Goal: Transaction & Acquisition: Purchase product/service

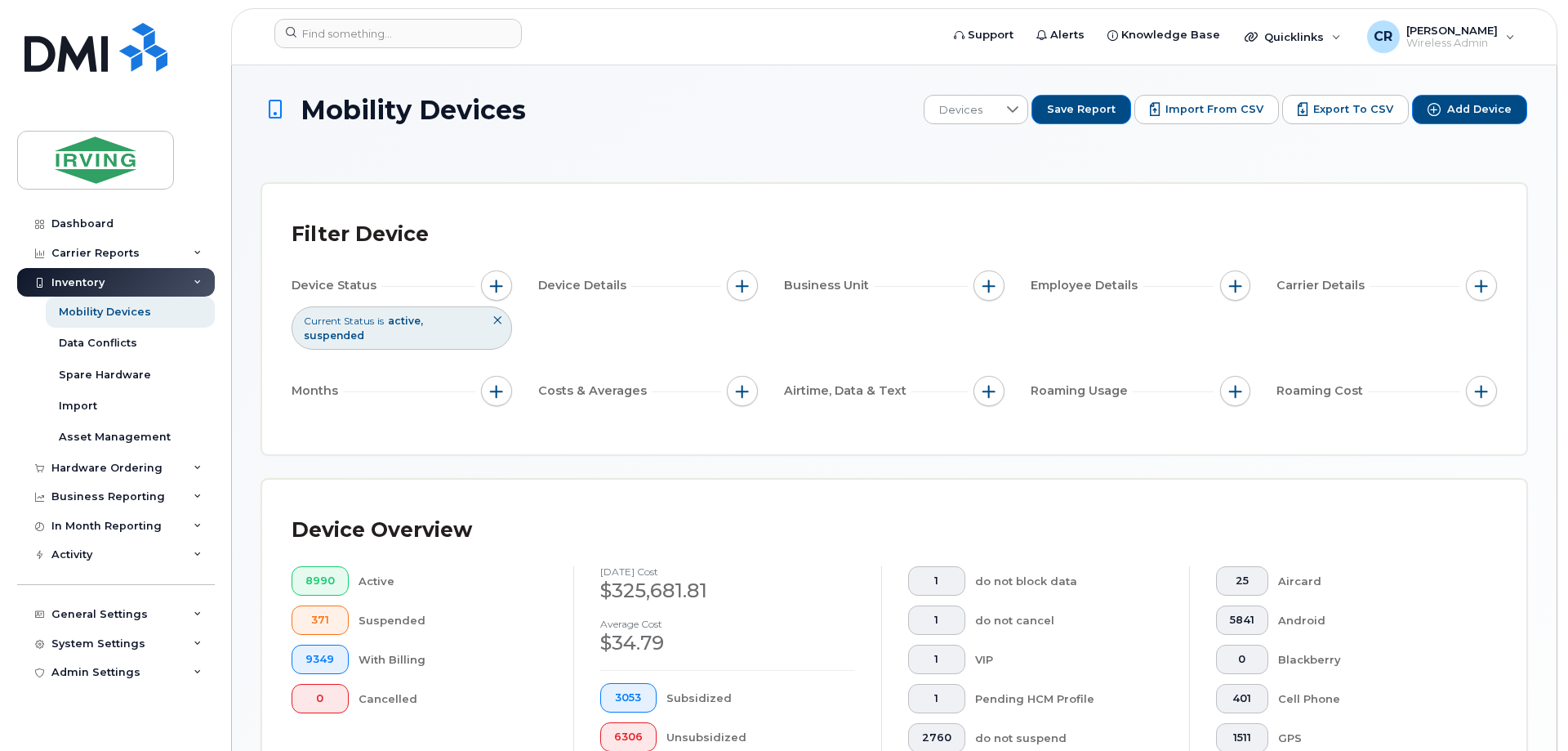
scroll to position [409, 0]
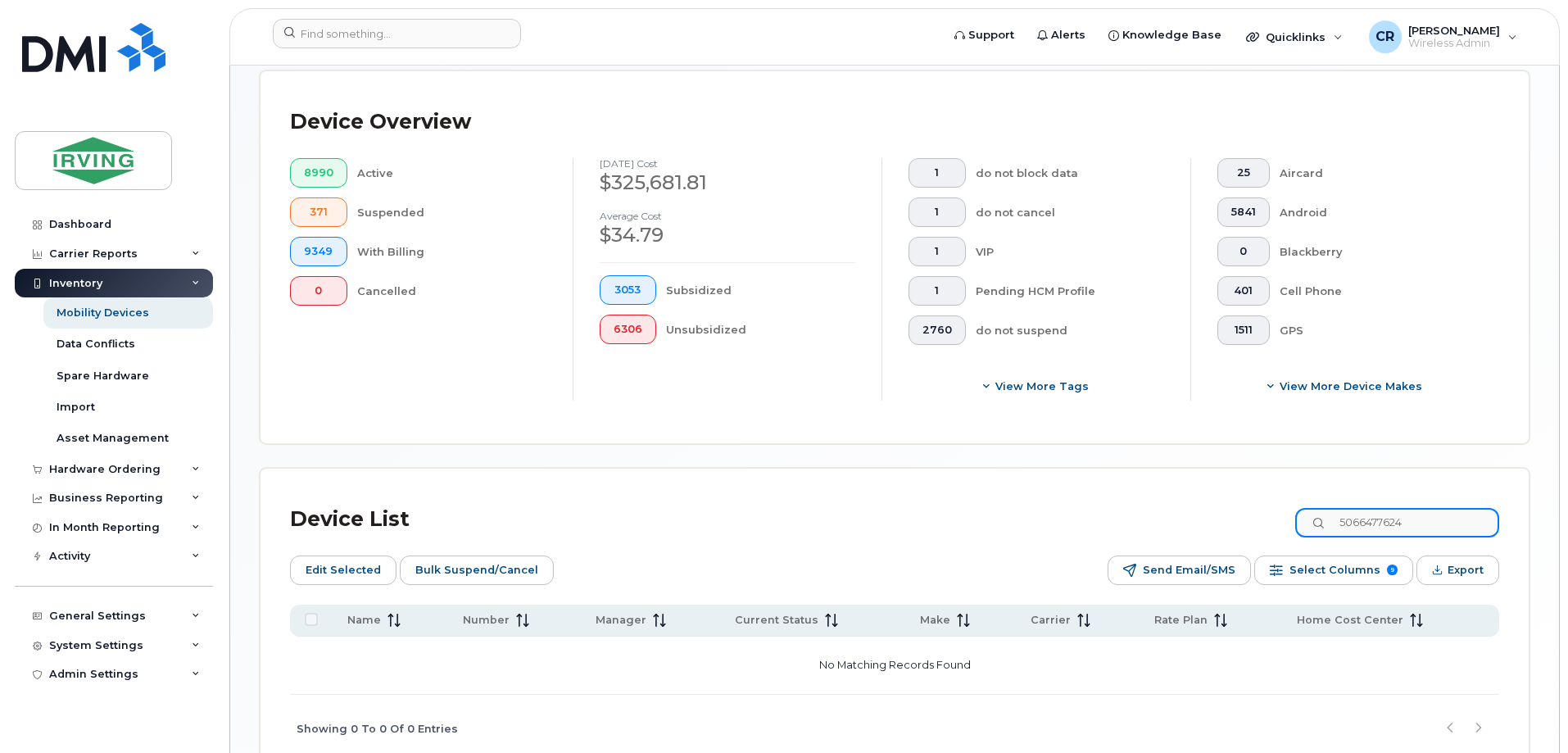
drag, startPoint x: 1437, startPoint y: 506, endPoint x: 1179, endPoint y: 509, distance: 258.0
click at [1179, 509] on div "Device List 5066477624" at bounding box center [894, 520] width 1209 height 43
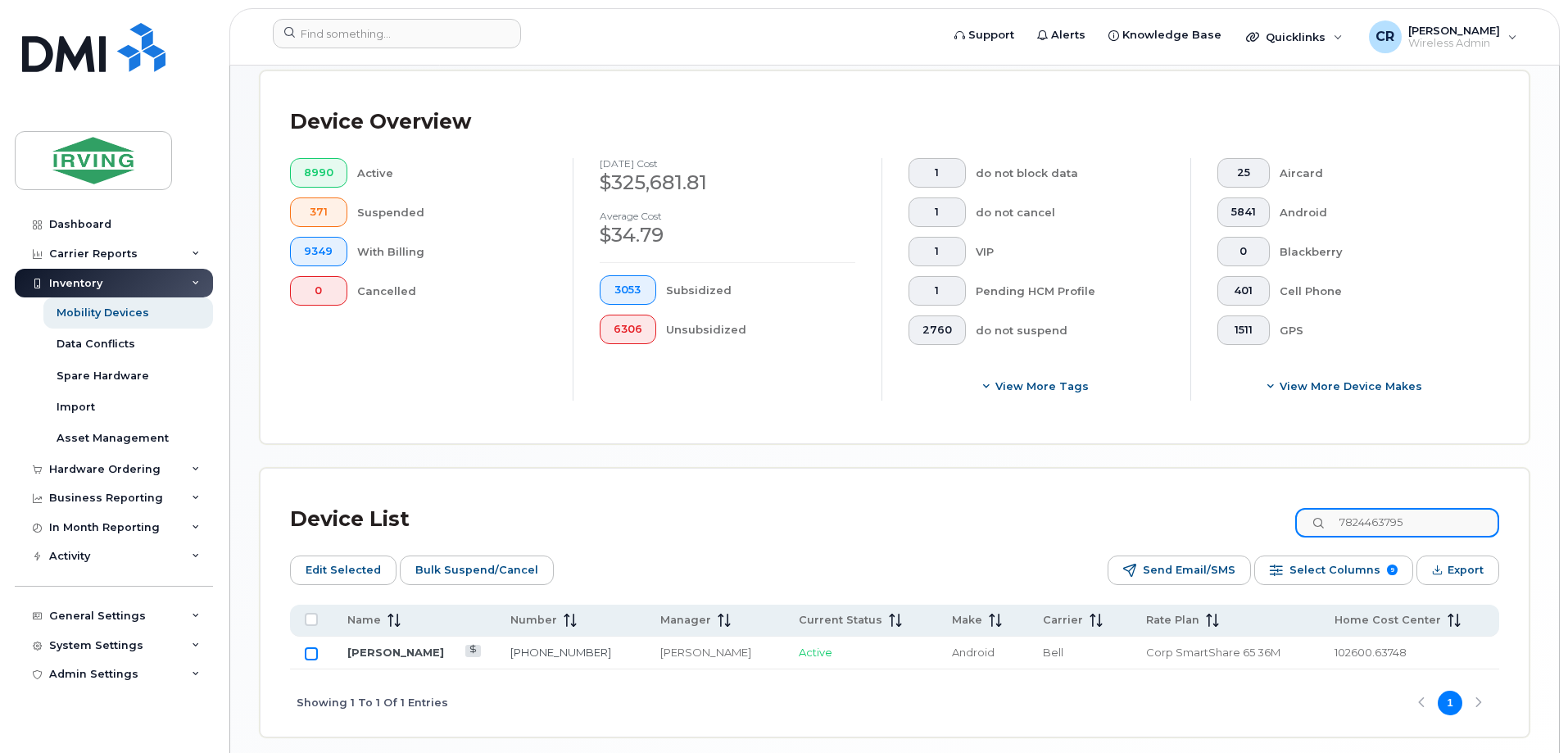
type input "7824463795"
click at [309, 648] on input "Row Unselected" at bounding box center [311, 654] width 13 height 13
checkbox input "true"
click at [463, 560] on span "Bulk Suspend/Cancel" at bounding box center [477, 570] width 123 height 24
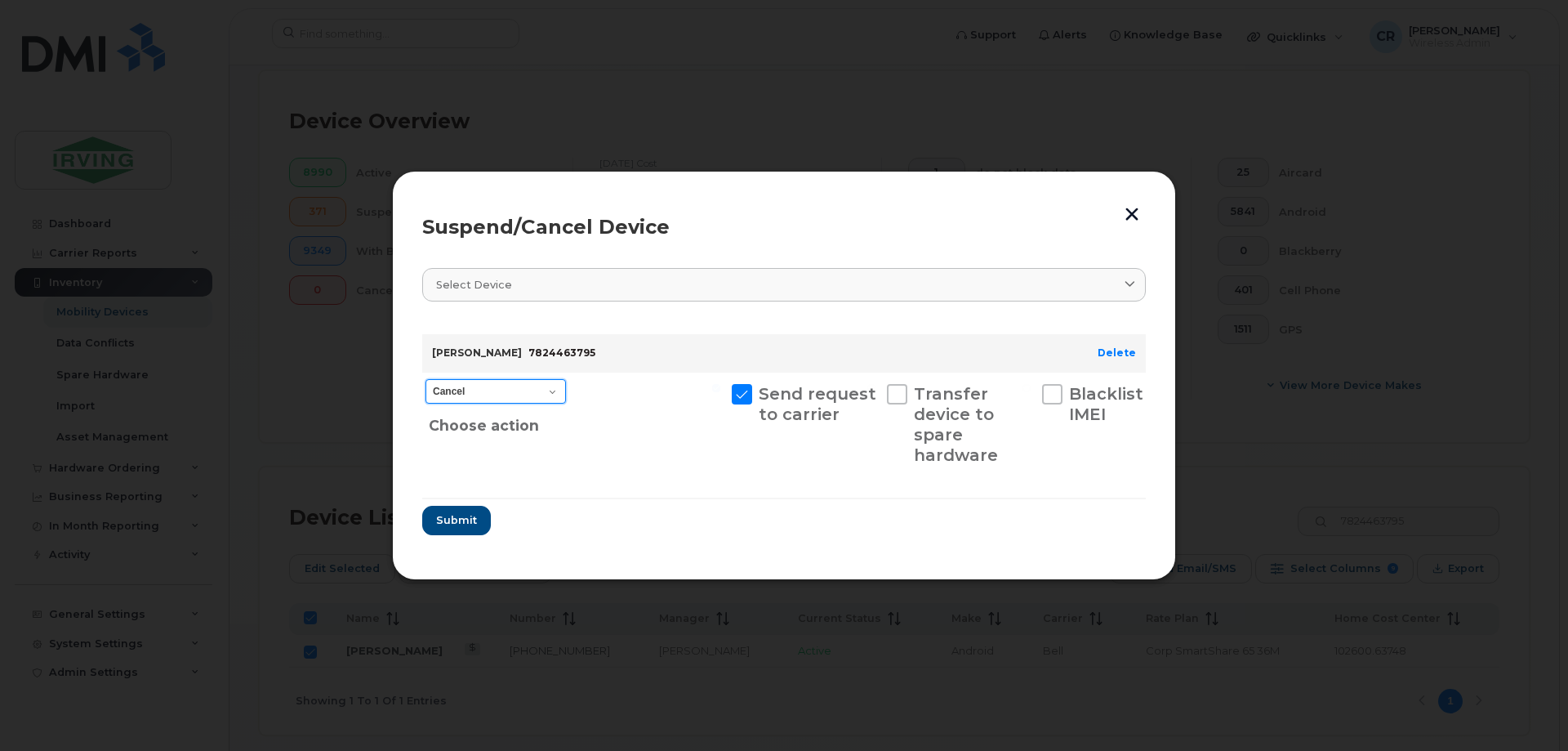
click at [478, 389] on select "Cancel Suspend - Extend Suspension Suspend - Reduced Rate Suspend - Full Rate S…" at bounding box center [495, 391] width 140 height 24
select select "[object Object]"
click at [425, 379] on select "Cancel Suspend - Extend Suspension Suspend - Reduced Rate Suspend - Full Rate S…" at bounding box center [495, 391] width 140 height 24
click at [454, 513] on button "Submit" at bounding box center [456, 520] width 67 height 30
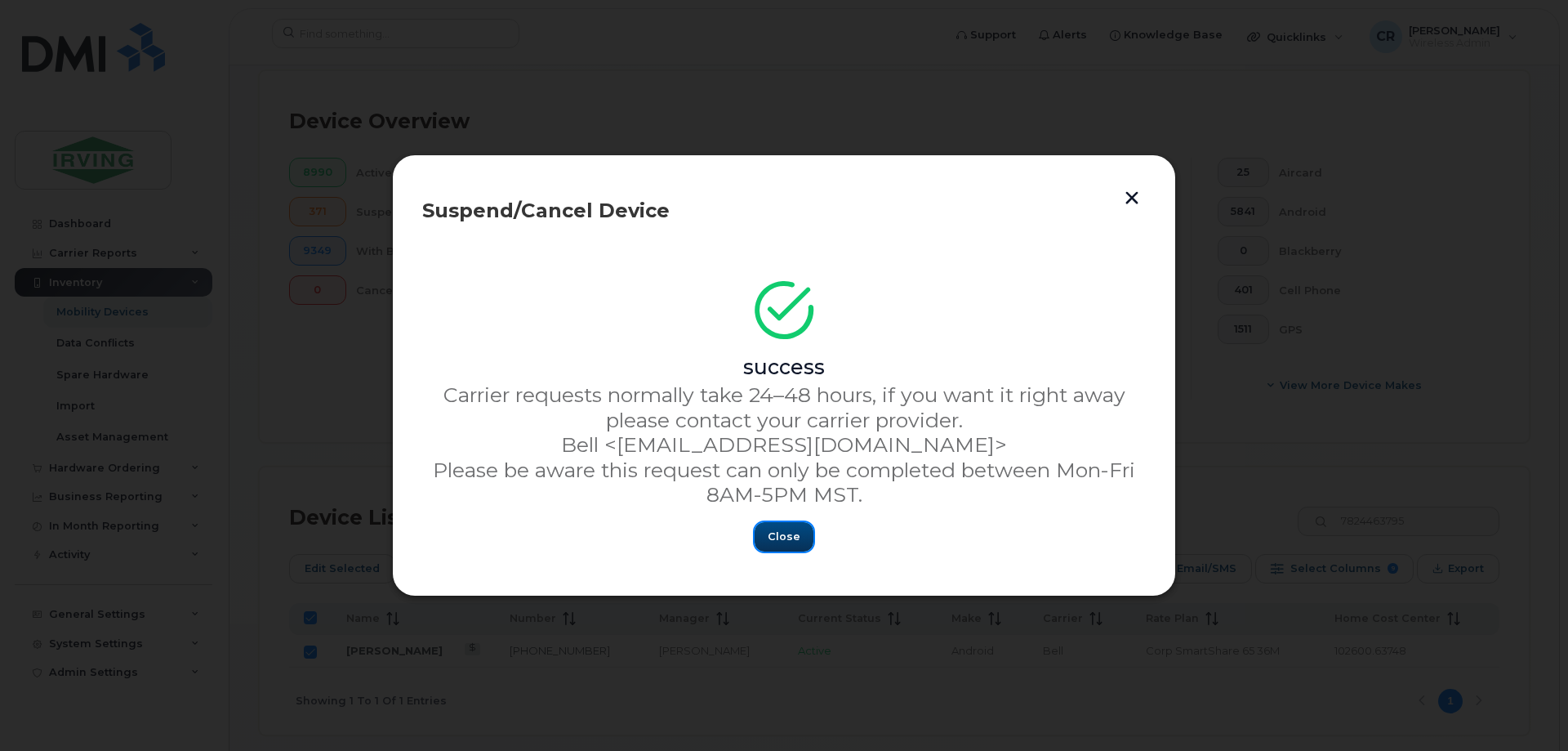
click at [785, 542] on span "Close" at bounding box center [784, 536] width 33 height 16
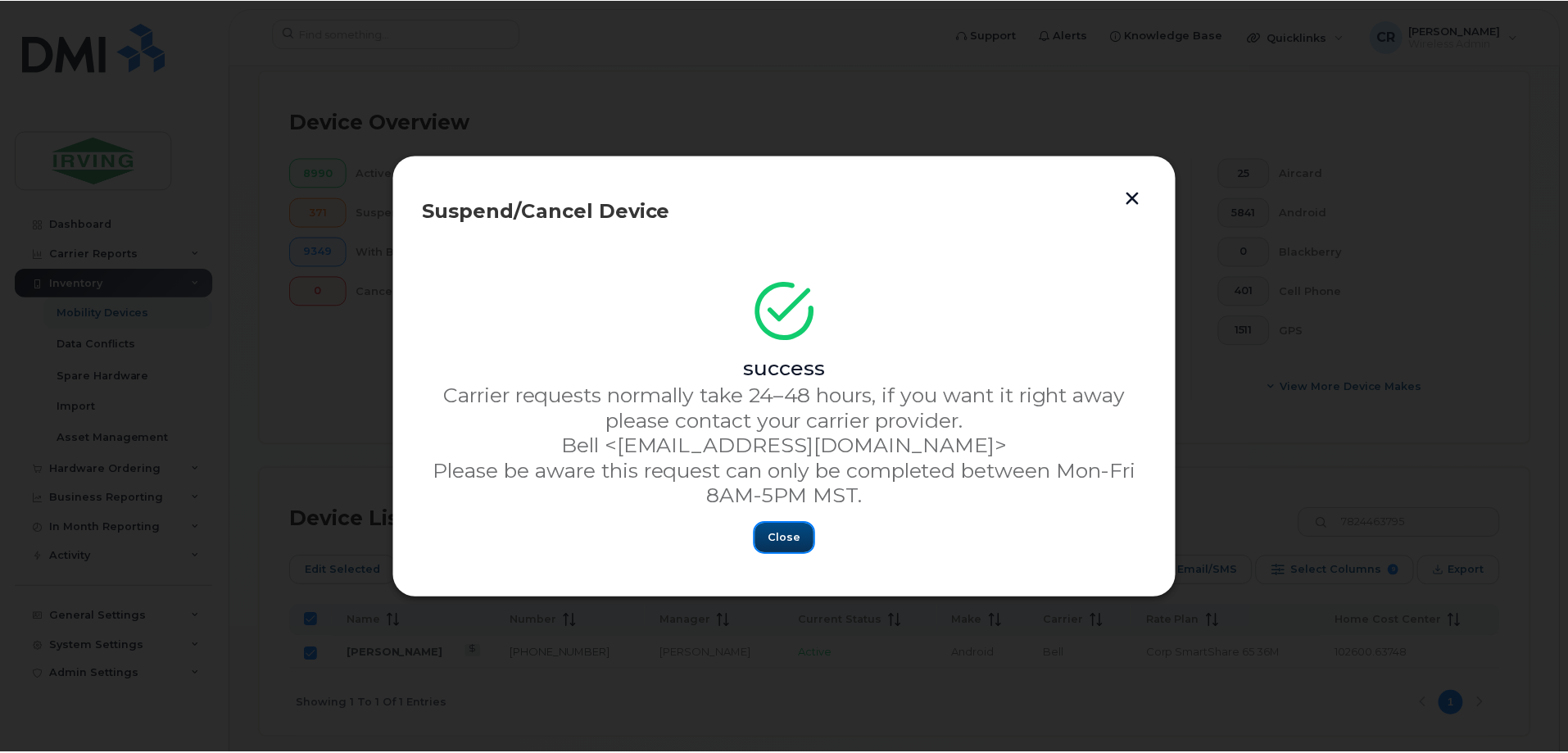
scroll to position [396, 0]
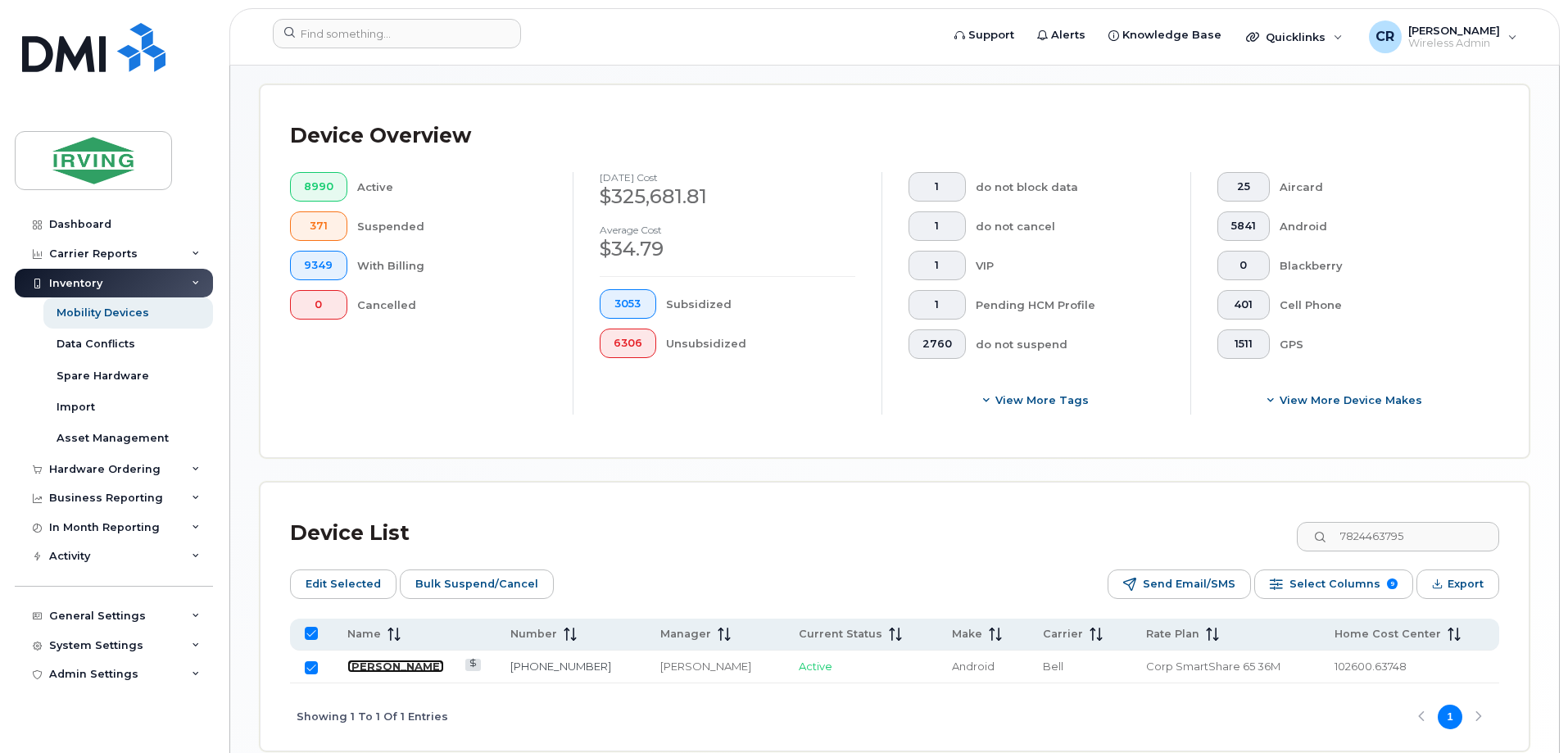
click at [407, 660] on link "[PERSON_NAME]" at bounding box center [396, 666] width 97 height 13
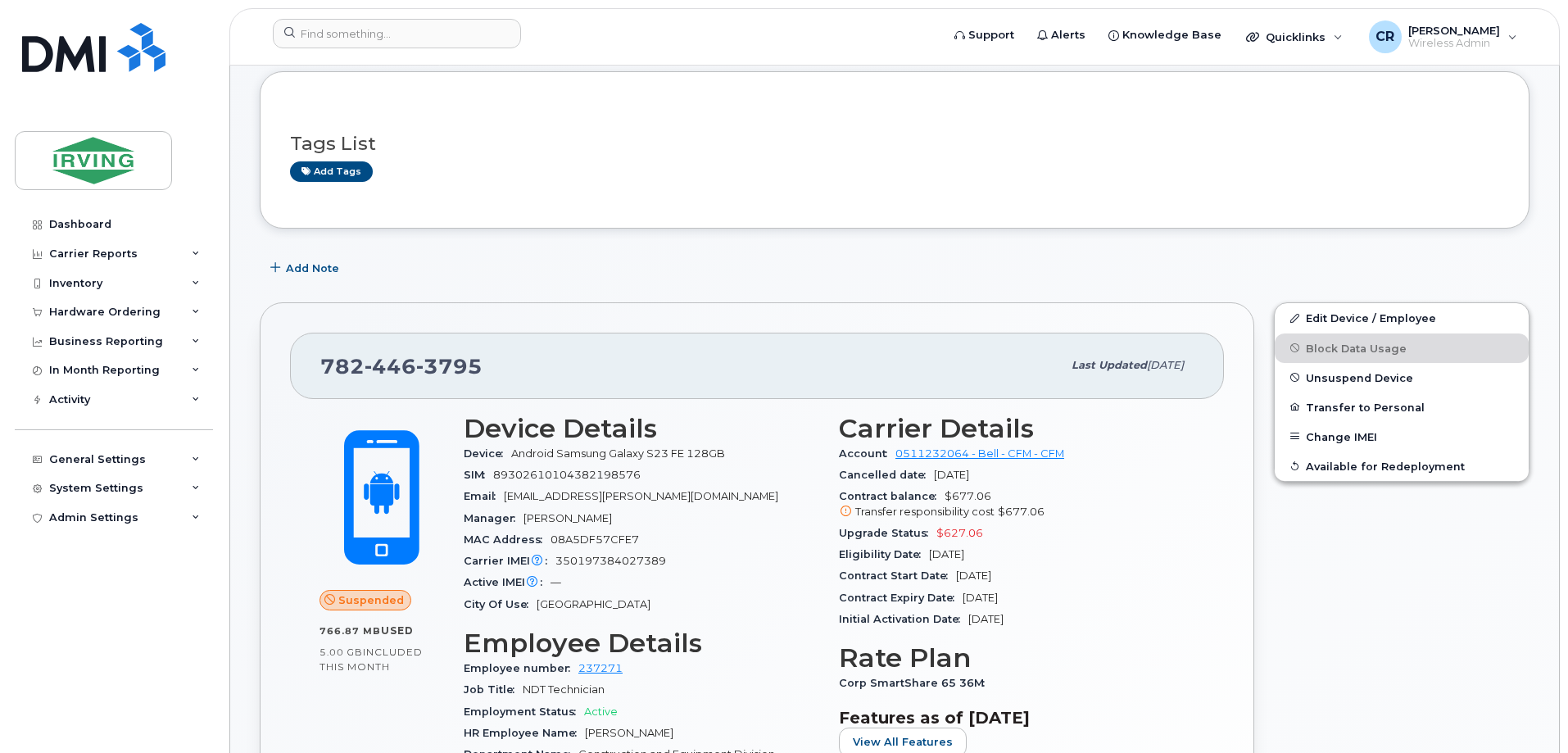
scroll to position [164, 0]
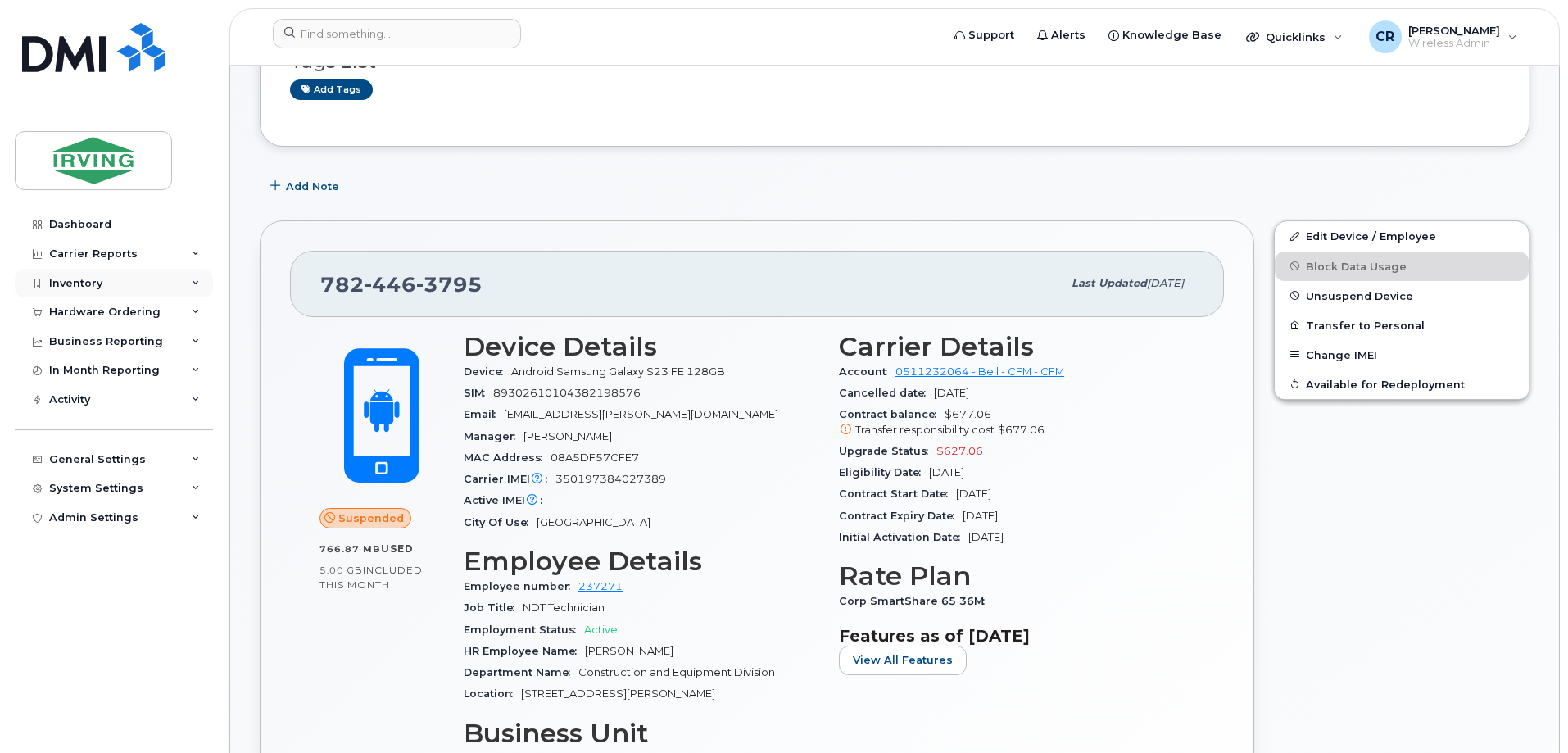
click at [78, 283] on div "Inventory" at bounding box center [75, 283] width 53 height 13
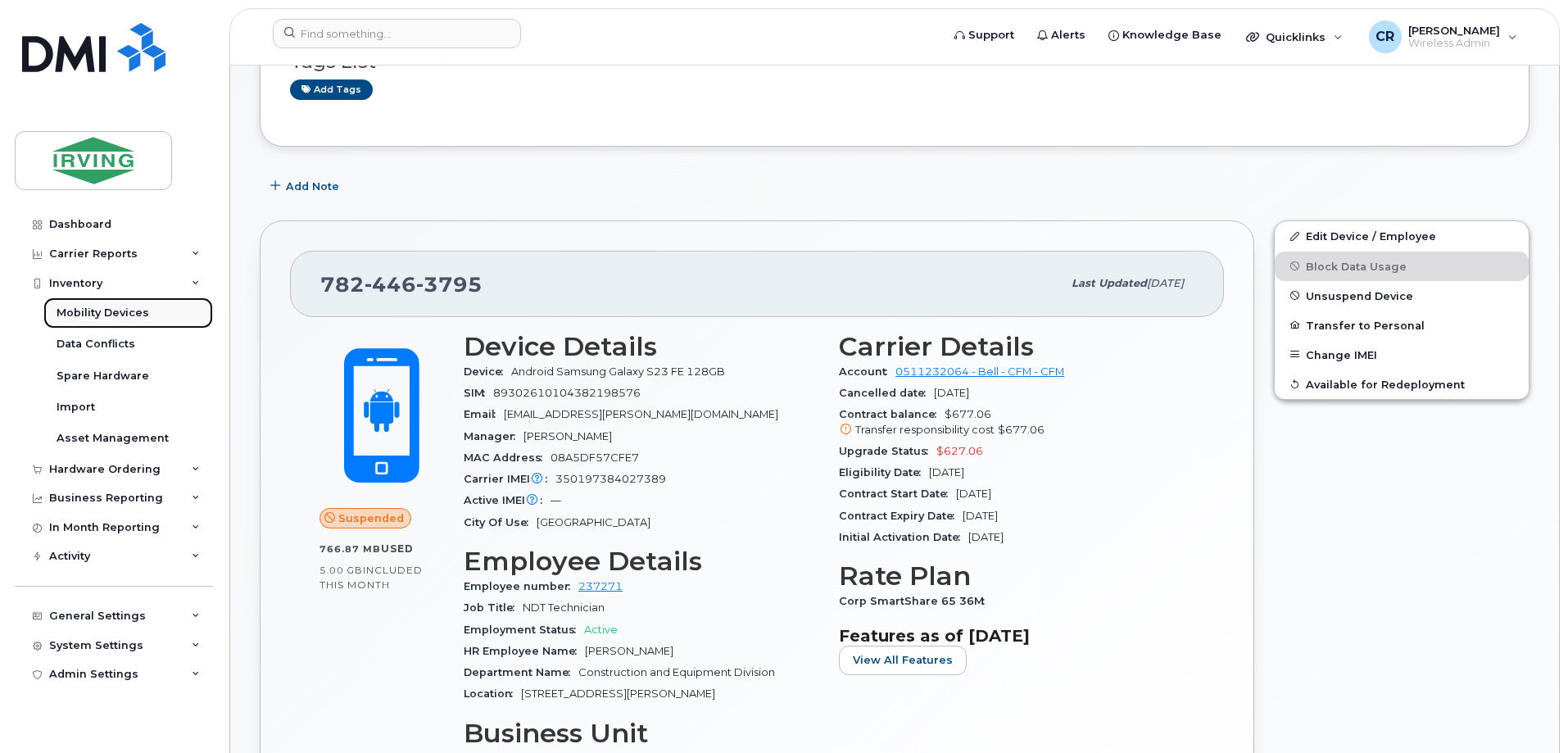
click at [92, 308] on div "Mobility Devices" at bounding box center [102, 313] width 92 height 15
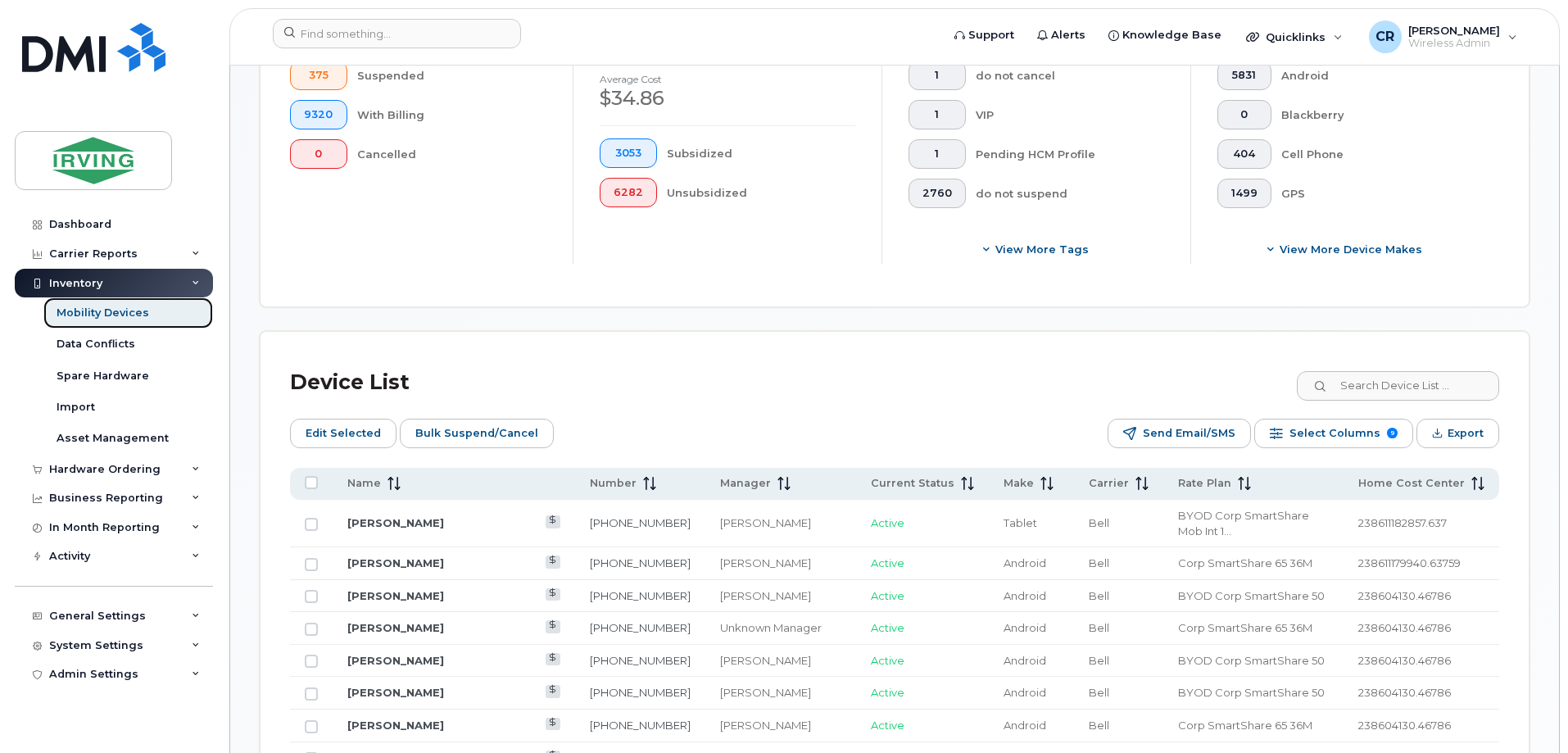
scroll to position [656, 0]
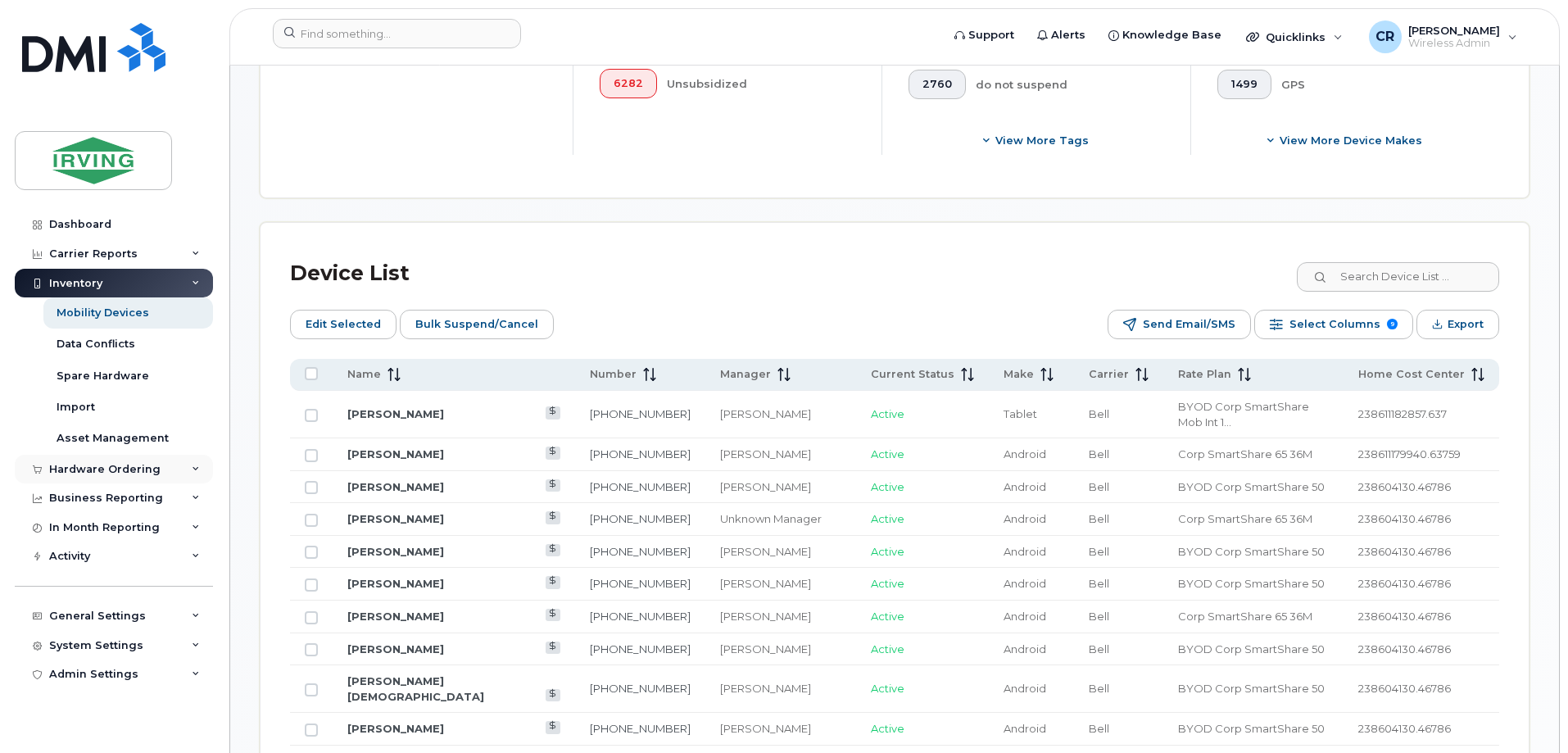
click at [90, 459] on div "Hardware Ordering" at bounding box center [114, 470] width 198 height 30
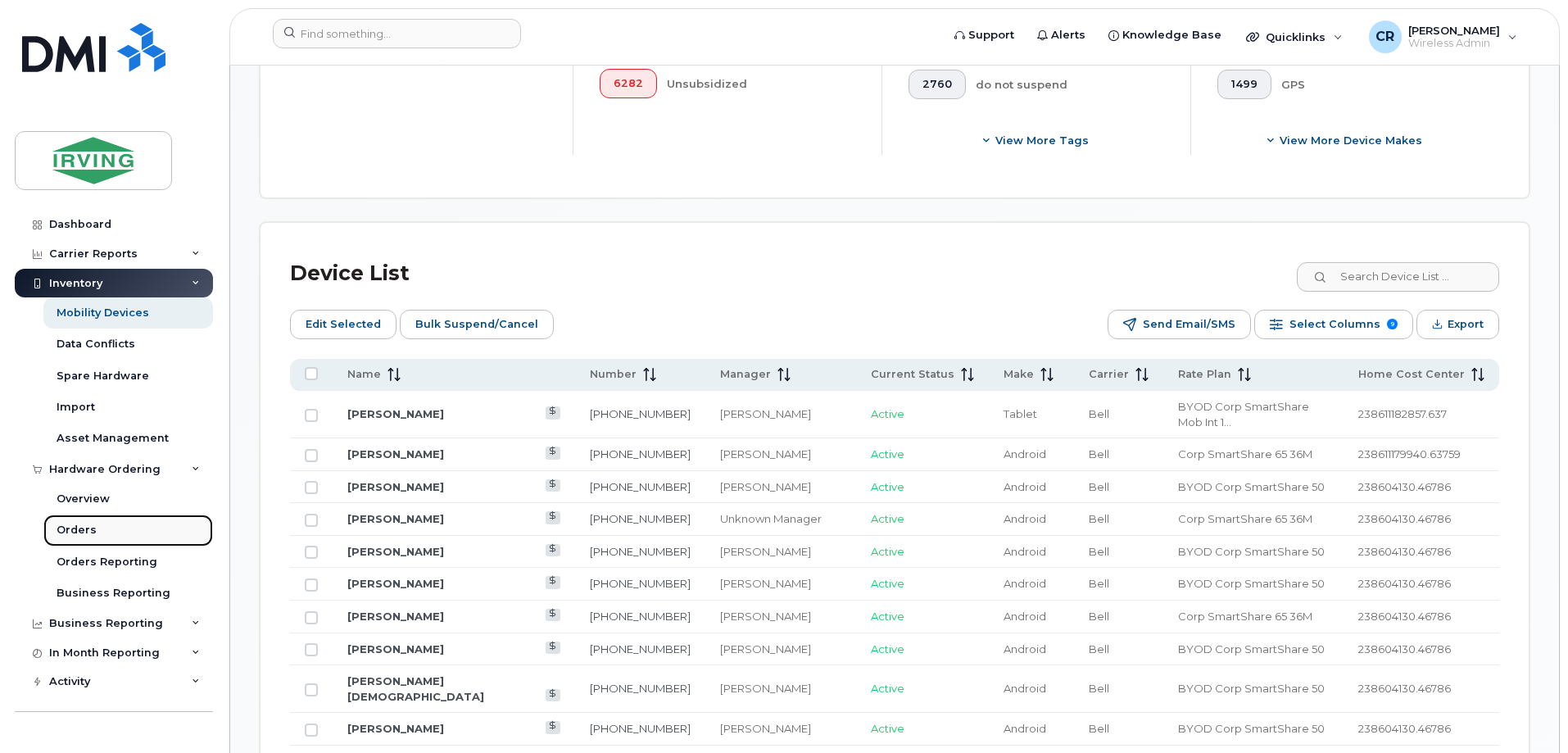
click at [74, 522] on link "Orders" at bounding box center [129, 529] width 170 height 31
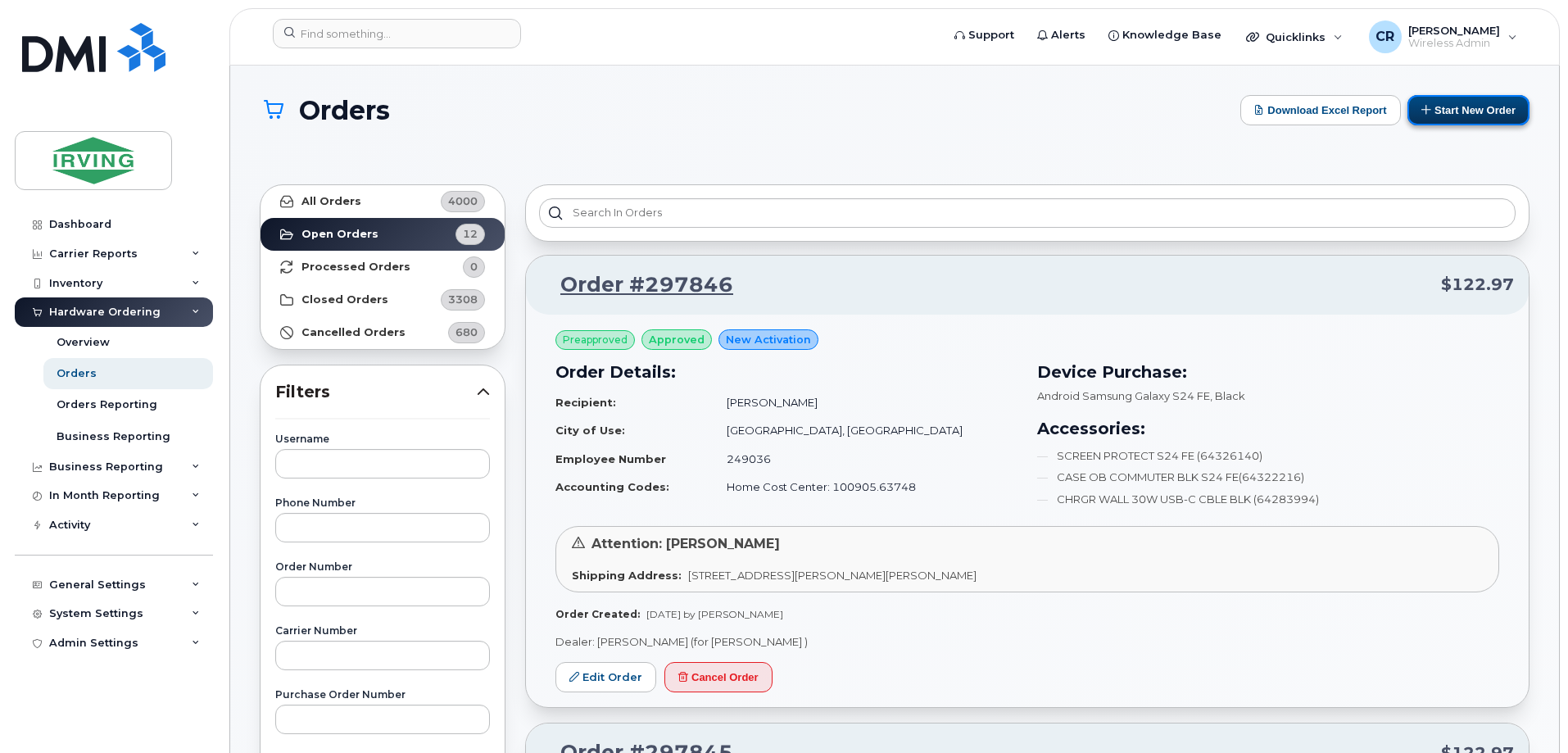
click at [1452, 108] on button "Start New Order" at bounding box center [1468, 110] width 122 height 31
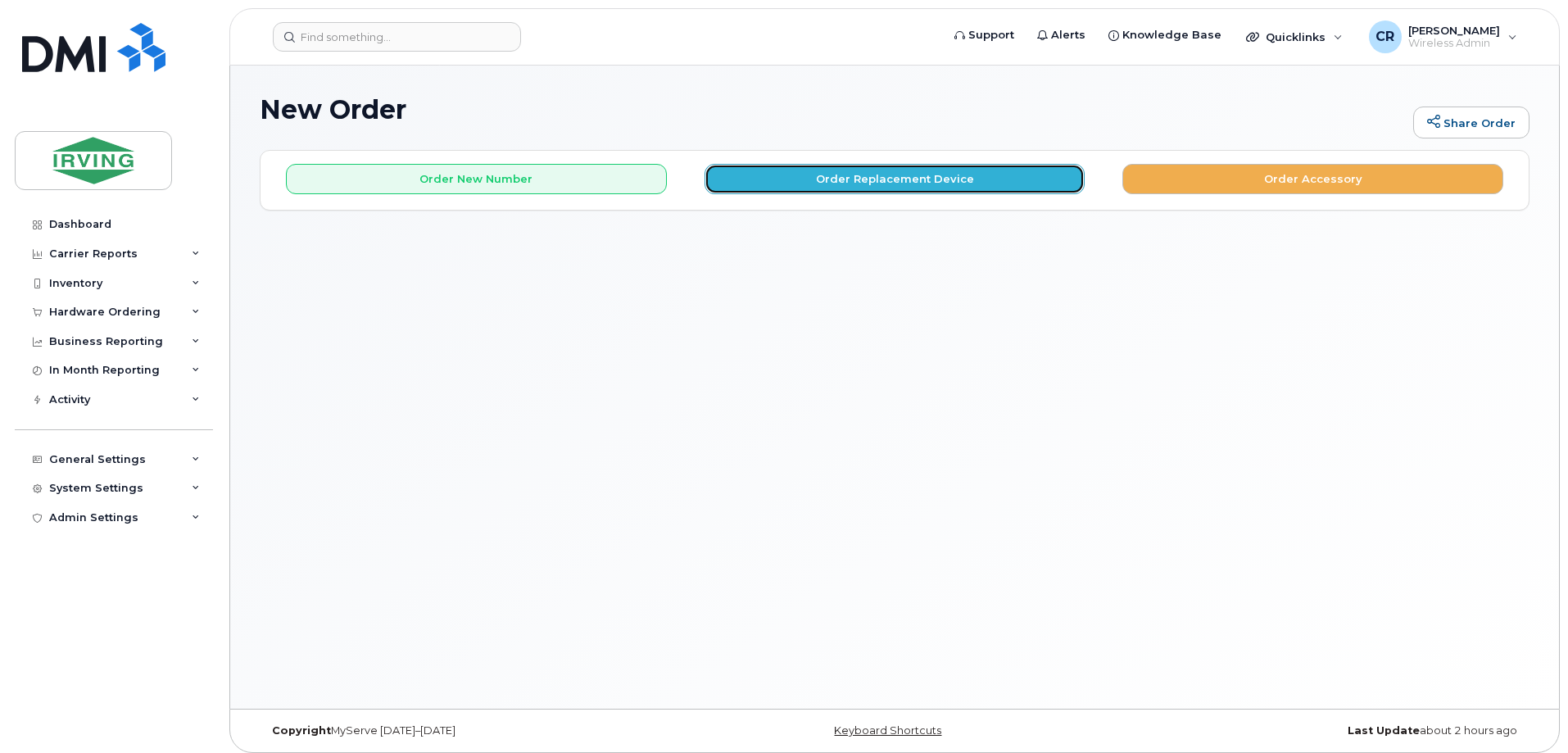
click at [906, 172] on button "Order Replacement Device" at bounding box center [894, 179] width 381 height 31
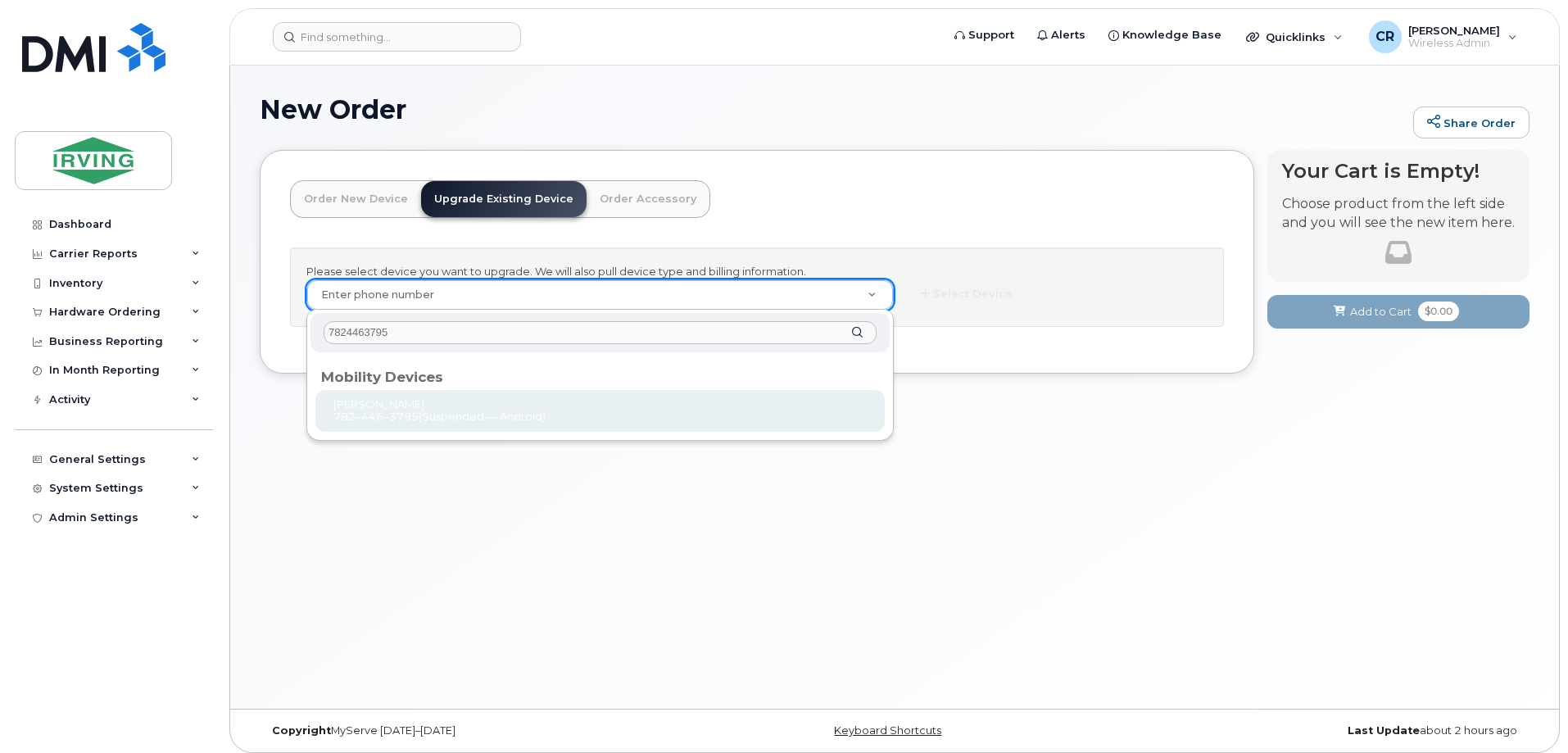
type input "7824463795"
type input "1014371"
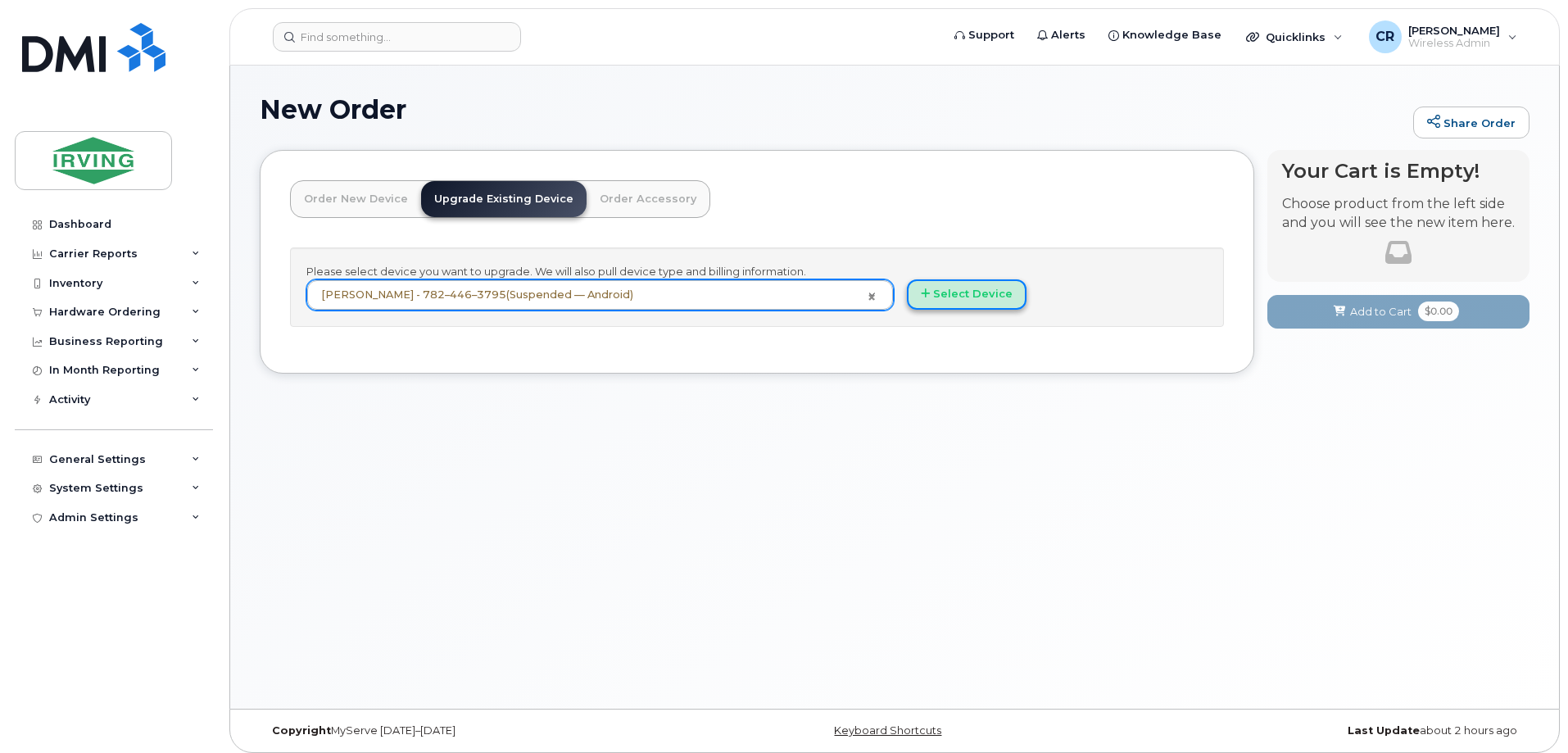
click at [963, 295] on button "Select Device" at bounding box center [966, 294] width 119 height 31
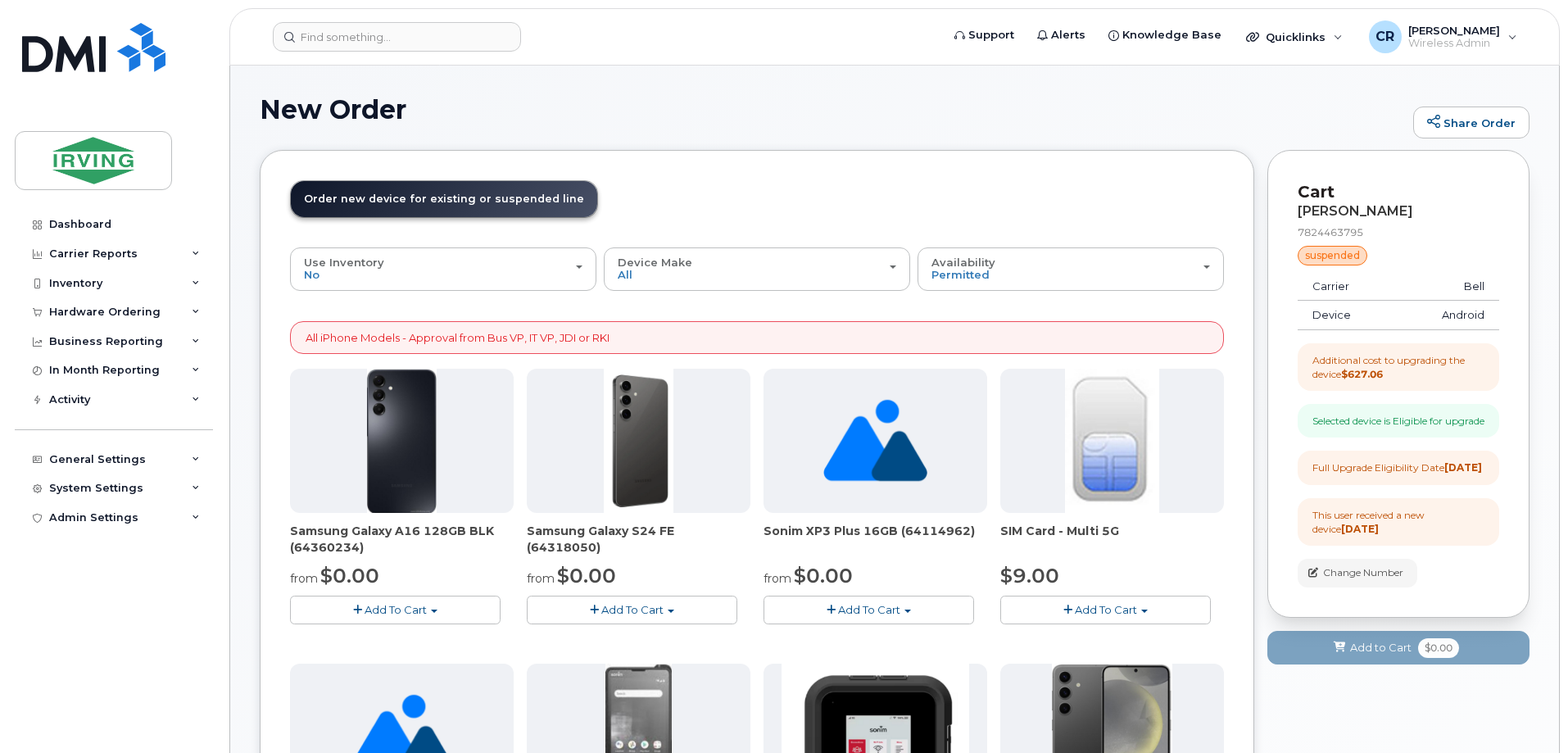
click at [1220, 401] on div at bounding box center [1112, 441] width 224 height 144
